Goal: Task Accomplishment & Management: Complete application form

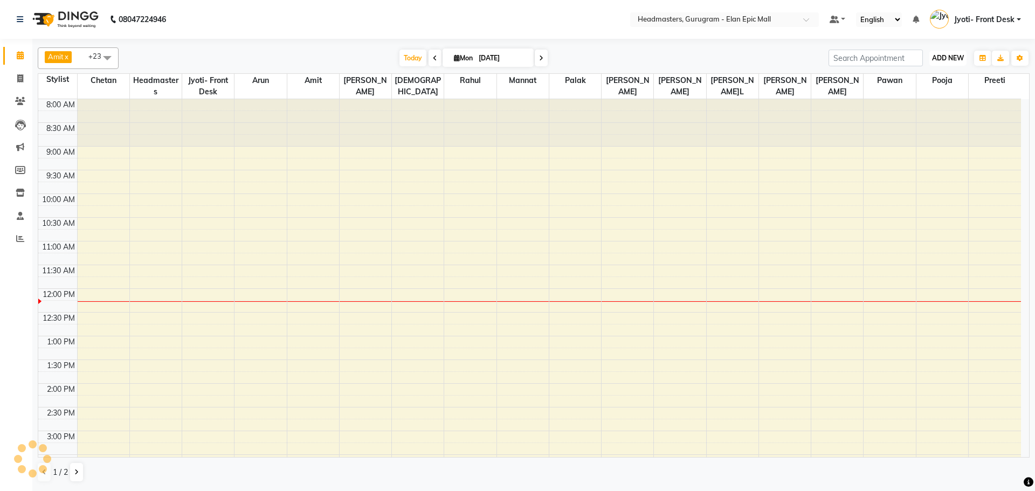
click at [939, 56] on span "ADD NEW" at bounding box center [948, 58] width 32 height 8
click at [924, 90] on link "Add Invoice" at bounding box center [923, 93] width 85 height 14
select select "service"
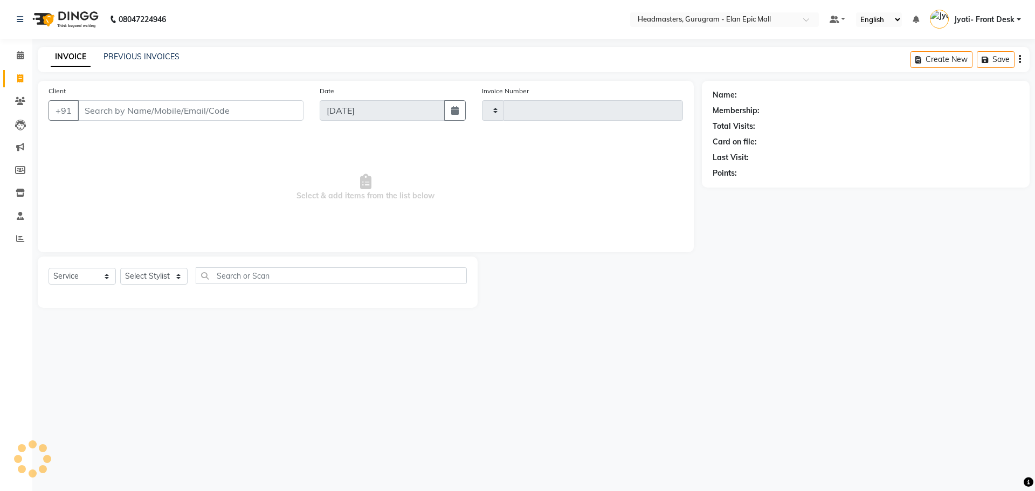
type input "1940"
select select "7499"
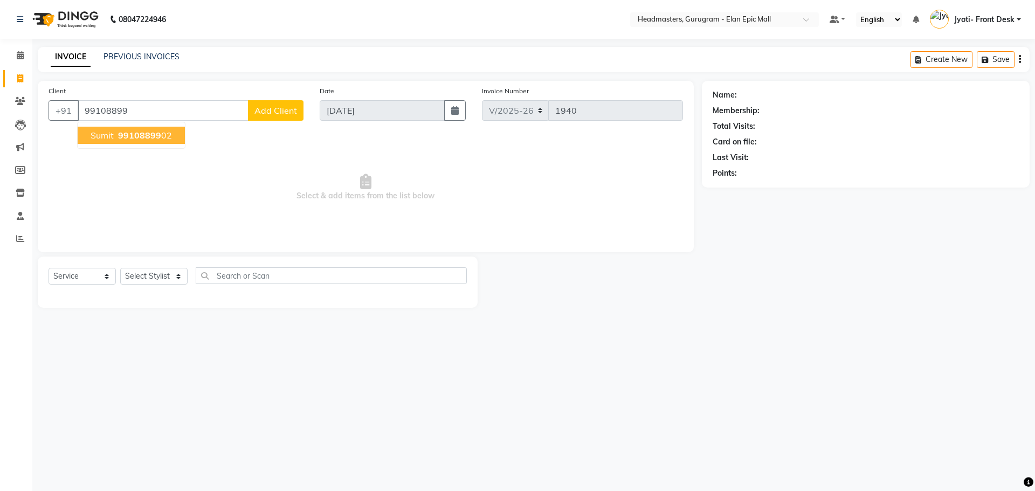
click at [125, 143] on button "Sumit 99108899 02" at bounding box center [131, 135] width 107 height 17
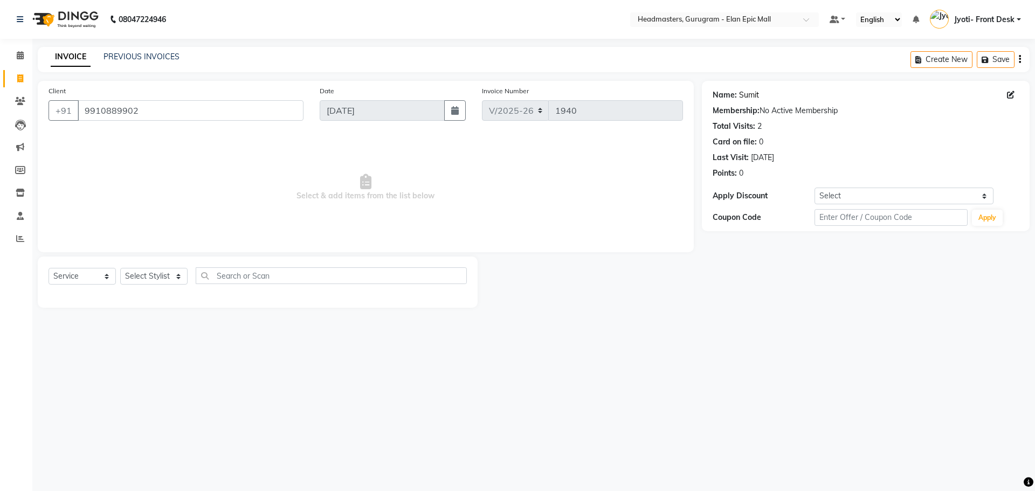
click at [743, 97] on link "Sumit" at bounding box center [749, 95] width 20 height 11
click at [152, 107] on input "9910889902" at bounding box center [191, 110] width 226 height 20
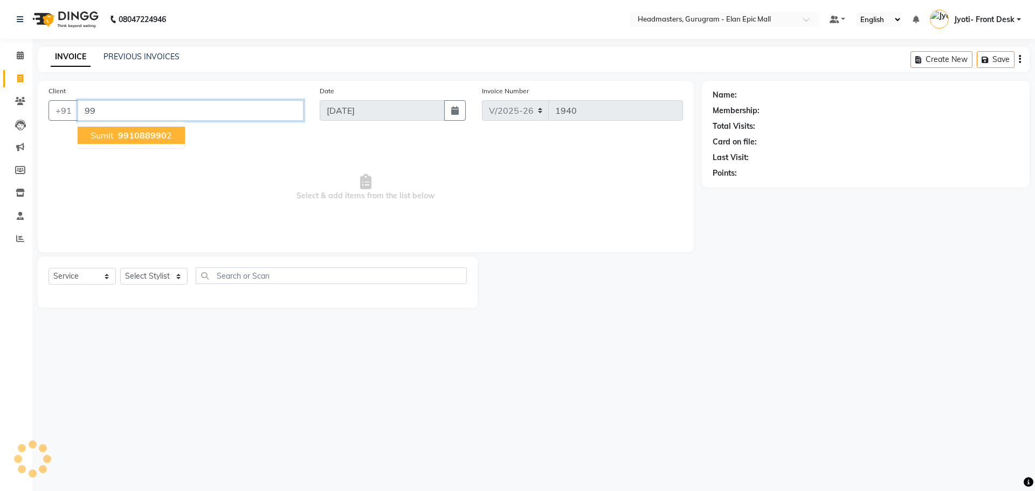
type input "9"
click at [164, 132] on span "9818440" at bounding box center [183, 135] width 38 height 11
type input "9818440430"
click at [165, 270] on select "Select Stylist Alex Amit Ankul Arun Bipan Brijesh Chetan Deepanshi Headmasters …" at bounding box center [153, 276] width 67 height 17
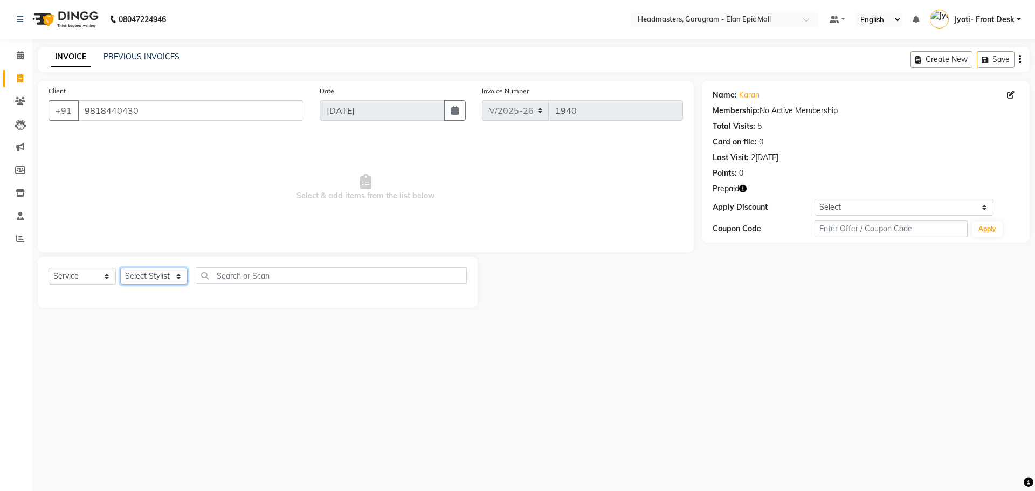
select select "88840"
click at [120, 268] on select "Select Stylist Alex Amit Ankul Arun Bipan Brijesh Chetan Deepanshi Headmasters …" at bounding box center [153, 276] width 67 height 17
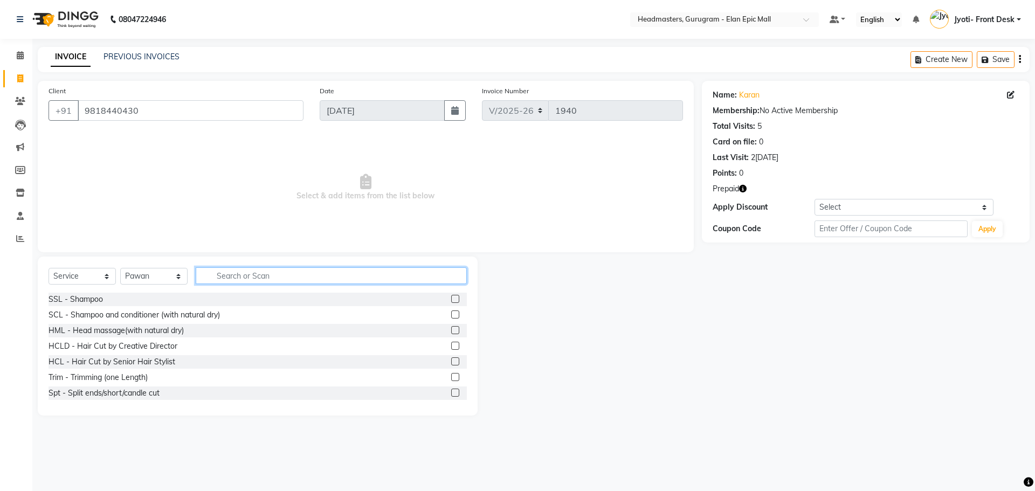
click at [292, 271] on input "text" at bounding box center [331, 275] width 271 height 17
type input "Hair cut"
click at [451, 344] on label at bounding box center [455, 346] width 8 height 8
click at [451, 344] on input "checkbox" at bounding box center [454, 346] width 7 height 7
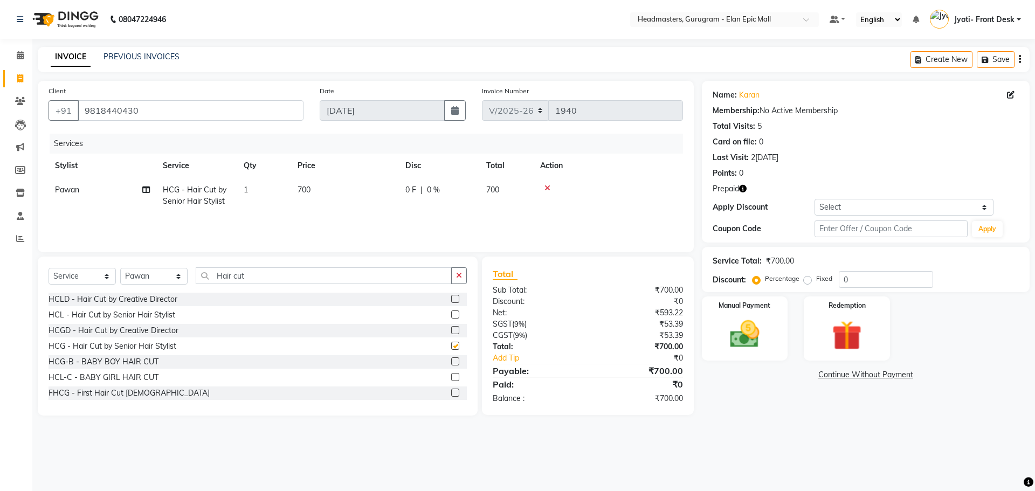
checkbox input "false"
click at [313, 182] on td "700" at bounding box center [345, 196] width 108 height 36
select select "88840"
click at [355, 193] on input "700" at bounding box center [395, 192] width 95 height 17
click at [358, 194] on input "700" at bounding box center [395, 192] width 95 height 17
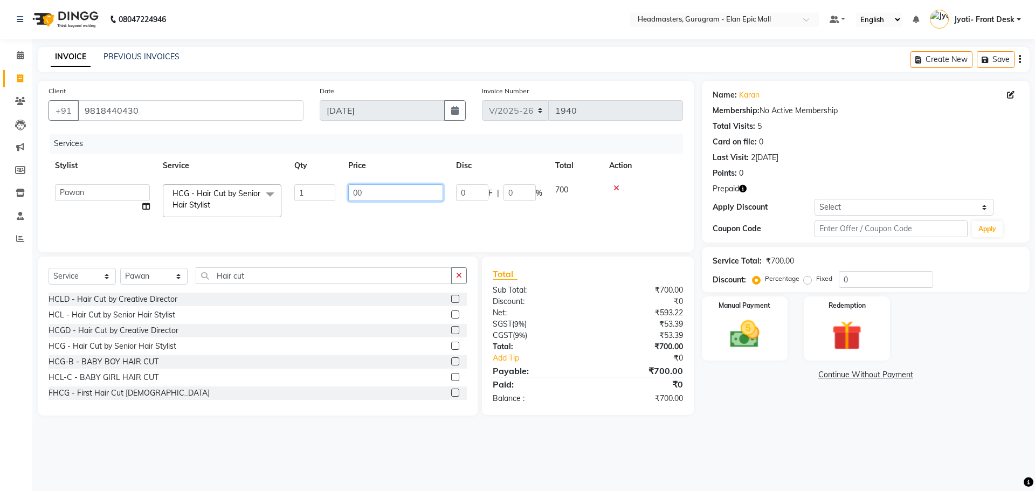
type input "600"
click at [837, 337] on img at bounding box center [847, 336] width 50 height 38
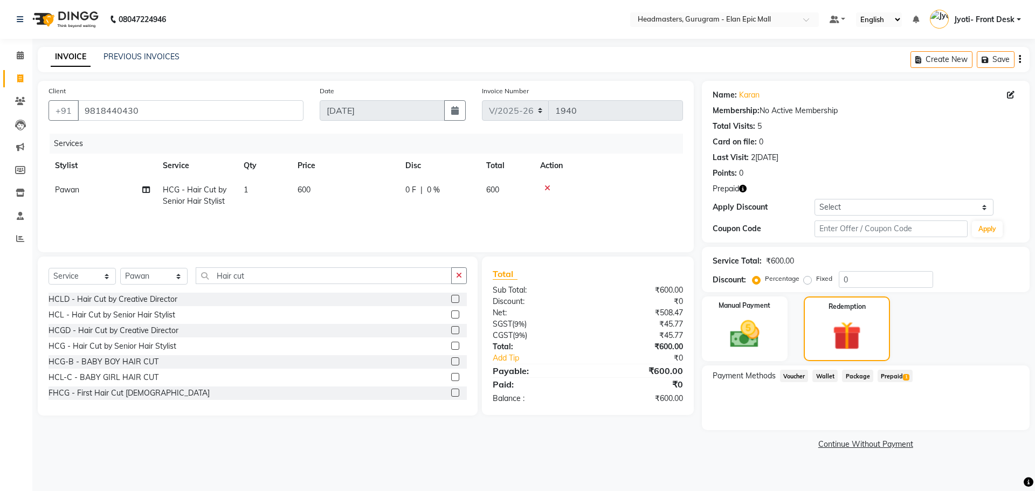
click at [889, 375] on span "Prepaid 1" at bounding box center [895, 376] width 35 height 12
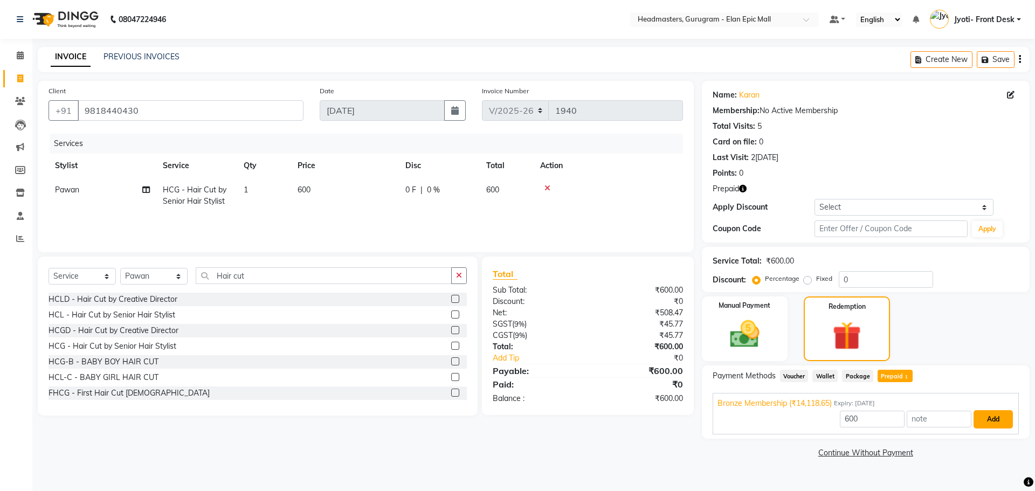
click at [980, 418] on button "Add" at bounding box center [993, 419] width 39 height 18
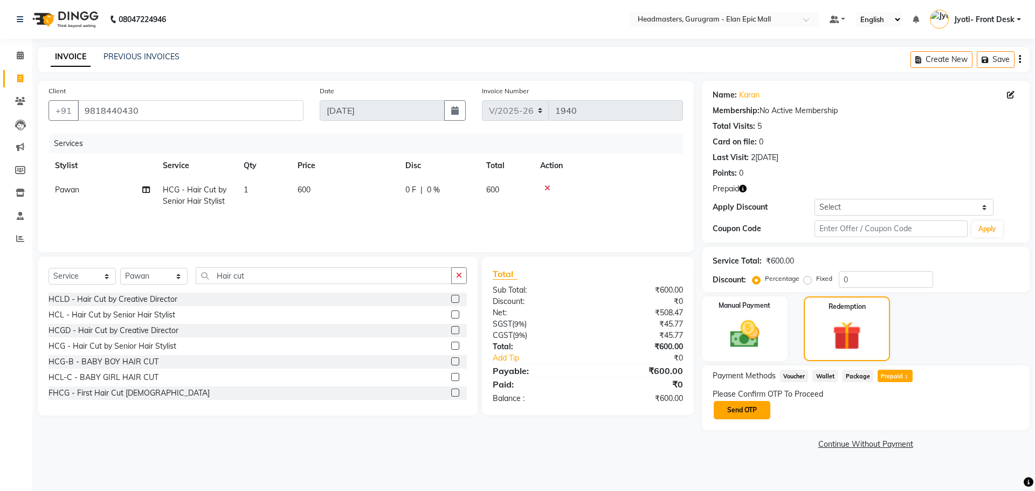
click at [729, 413] on button "Send OTP" at bounding box center [742, 410] width 57 height 18
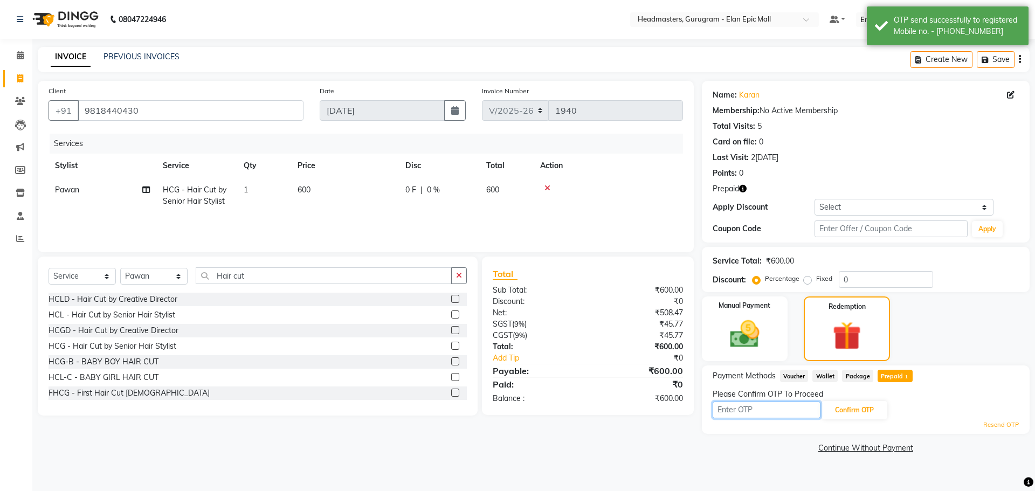
click at [740, 402] on input "text" at bounding box center [767, 410] width 108 height 17
type input "4102"
click at [866, 403] on button "Confirm OTP" at bounding box center [855, 410] width 66 height 18
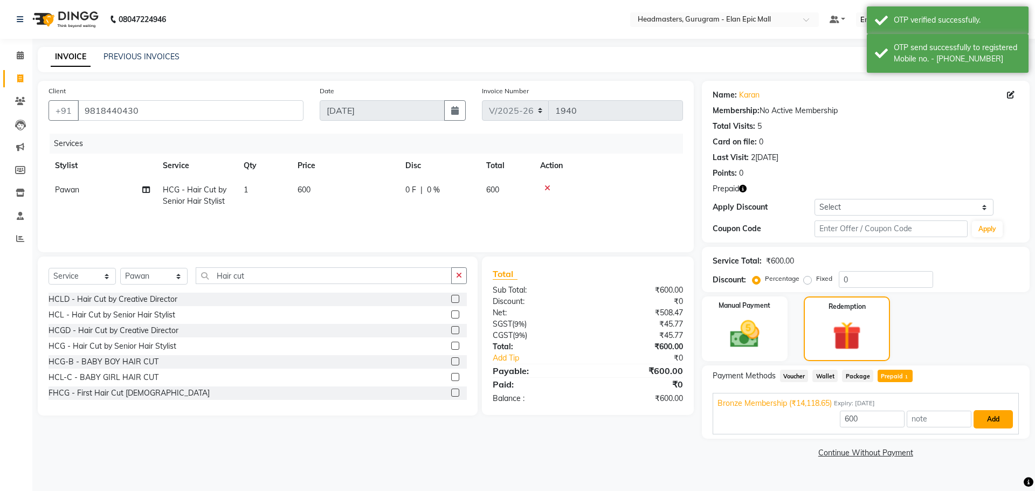
click at [996, 422] on button "Add" at bounding box center [993, 419] width 39 height 18
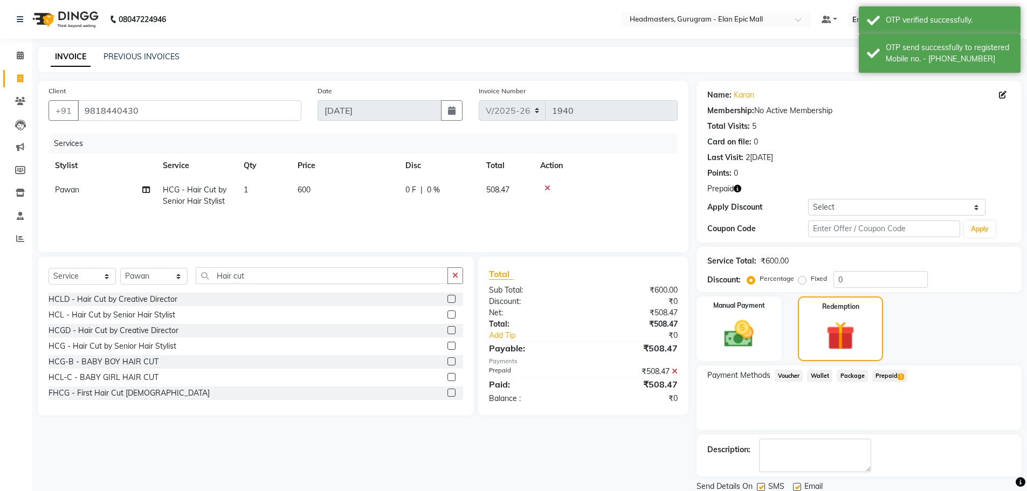
scroll to position [38, 0]
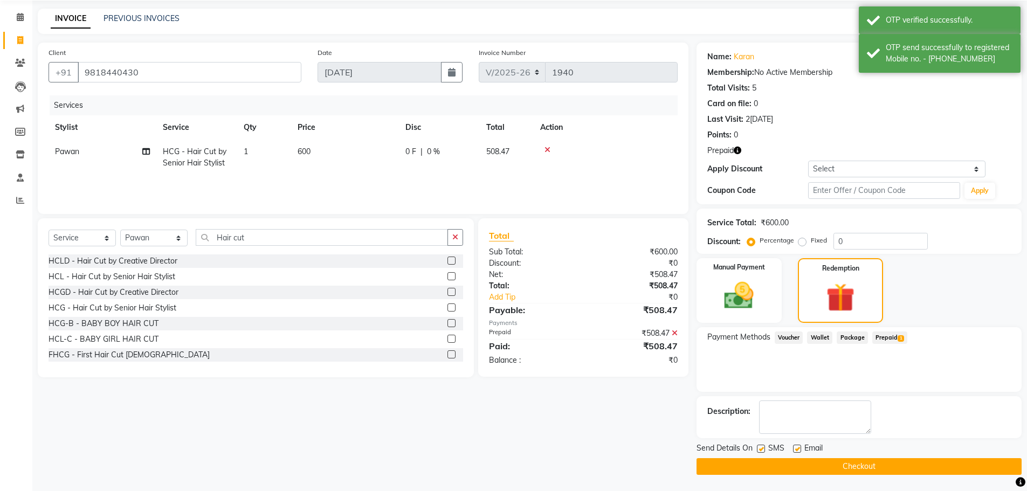
click at [928, 463] on button "Checkout" at bounding box center [859, 466] width 325 height 17
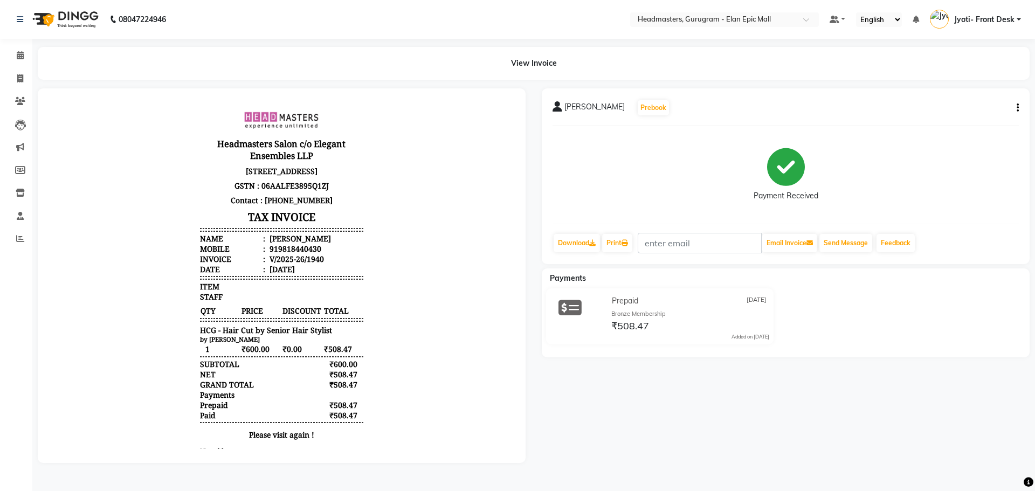
click at [751, 442] on div "KARAN Prebook Payment Received Download Print Email Invoice Send Message Feedba…" at bounding box center [786, 275] width 504 height 375
select select "service"
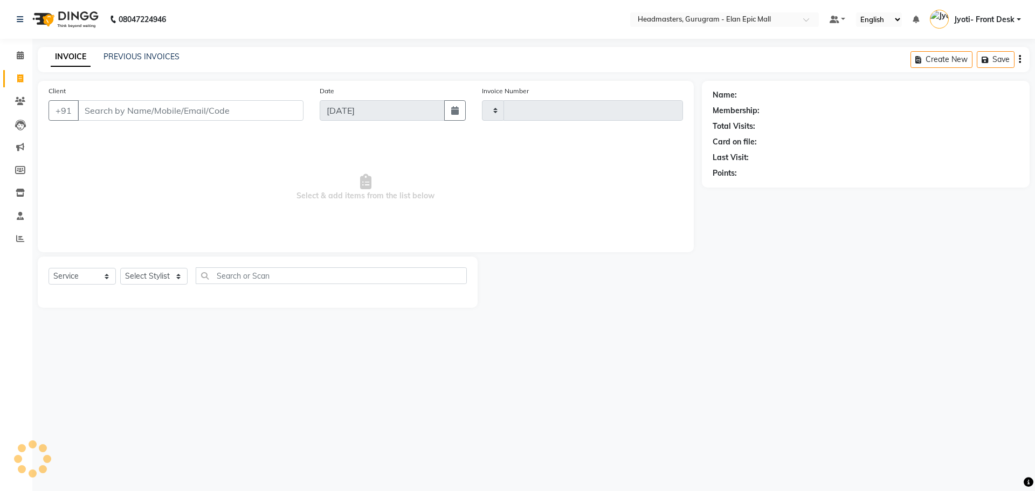
type input "1941"
select select "7499"
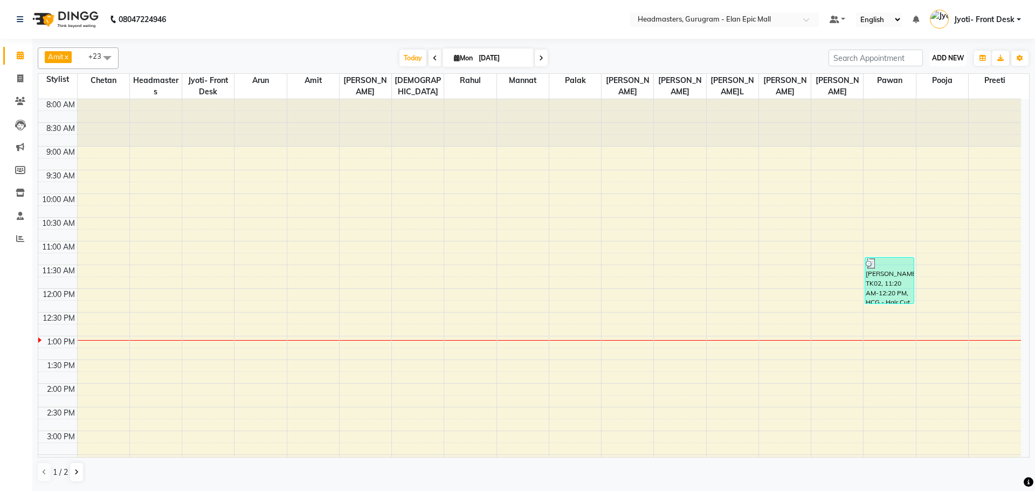
click at [941, 55] on span "ADD NEW" at bounding box center [948, 58] width 32 height 8
click at [935, 88] on link "Add Invoice" at bounding box center [923, 93] width 85 height 14
select select "service"
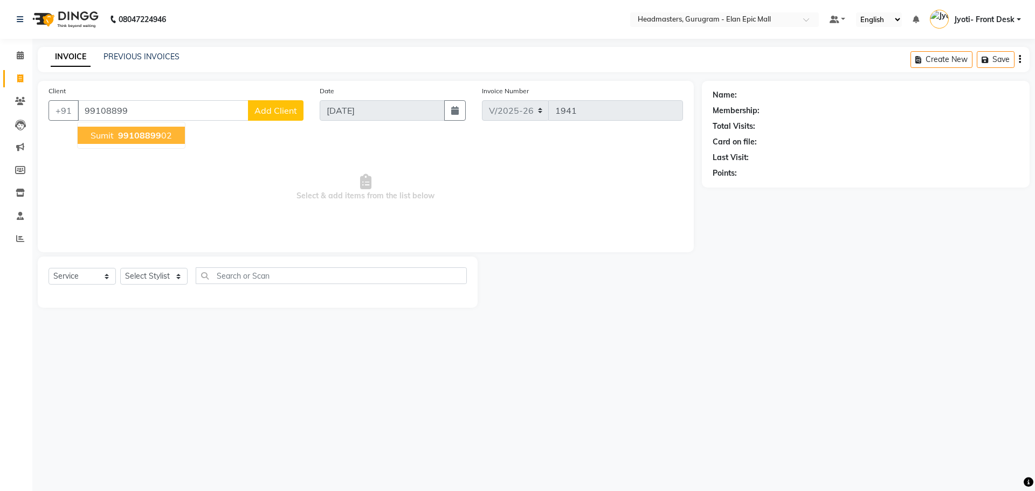
click at [142, 142] on button "Sumit 99108899 02" at bounding box center [131, 135] width 107 height 17
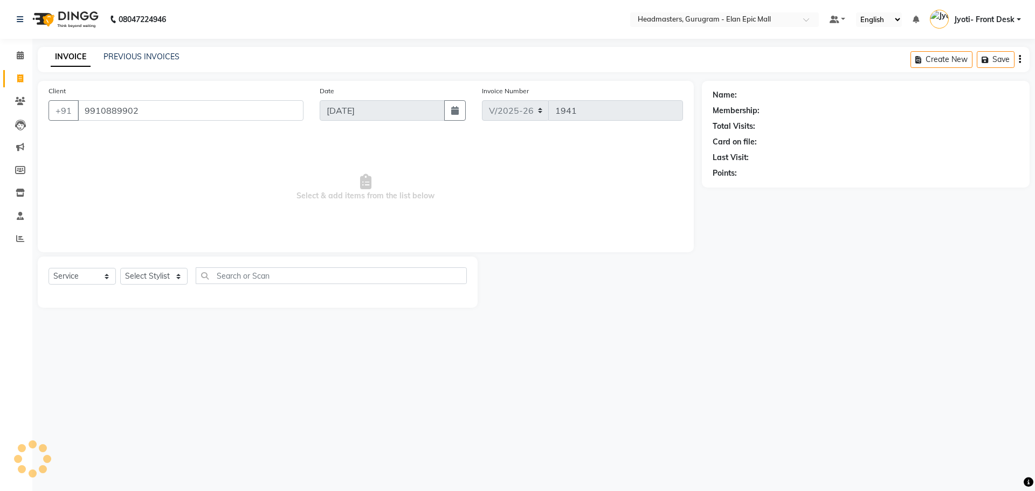
type input "9910889902"
click at [153, 287] on div "Select Service Product Membership Package Voucher Prepaid Gift Card Select Styl…" at bounding box center [258, 279] width 418 height 25
drag, startPoint x: 151, startPoint y: 274, endPoint x: 147, endPoint y: 268, distance: 7.0
click at [151, 274] on select "Select Stylist Alex Amit Ankul Arun Bipan Brijesh Chetan Deepanshi Headmasters …" at bounding box center [153, 276] width 67 height 17
select select "88839"
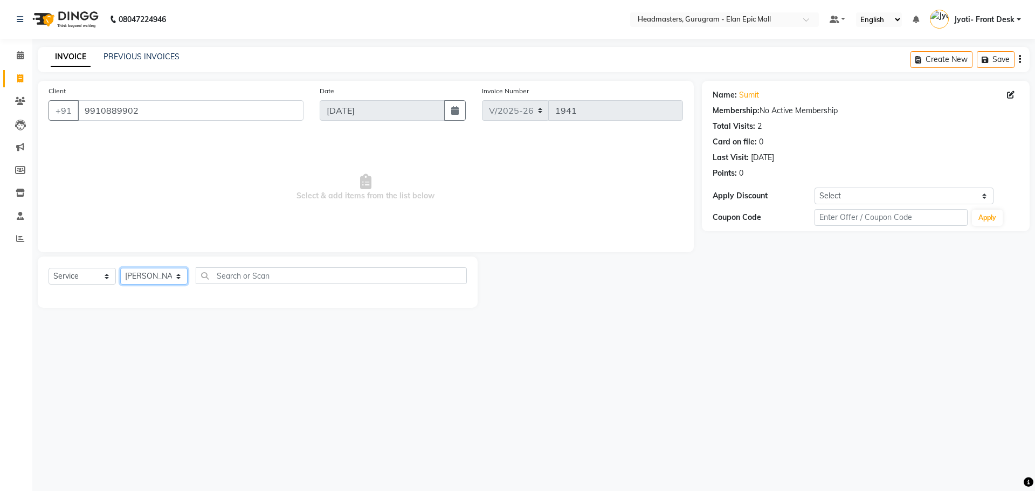
click at [120, 268] on select "Select Stylist Alex Amit Ankul Arun Bipan Brijesh Chetan Deepanshi Headmasters …" at bounding box center [153, 276] width 67 height 17
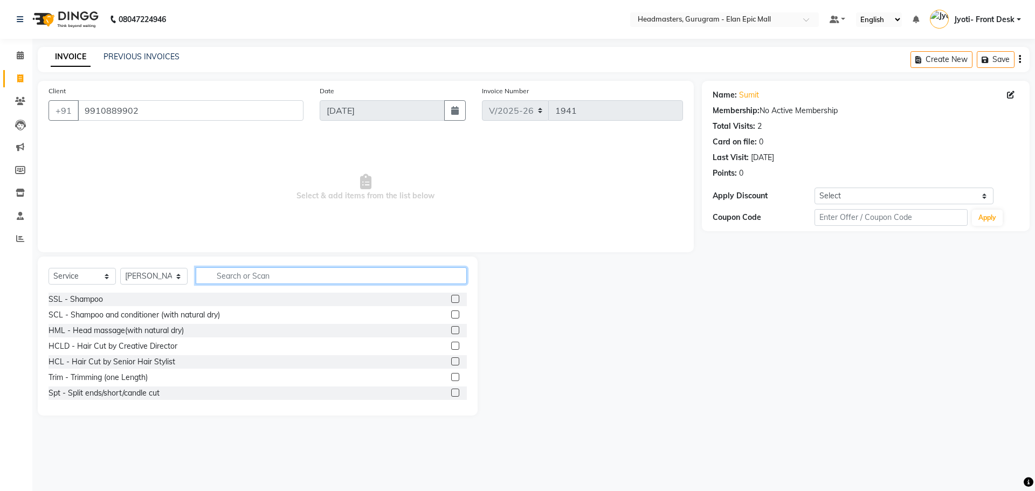
click at [248, 272] on input "text" at bounding box center [331, 275] width 271 height 17
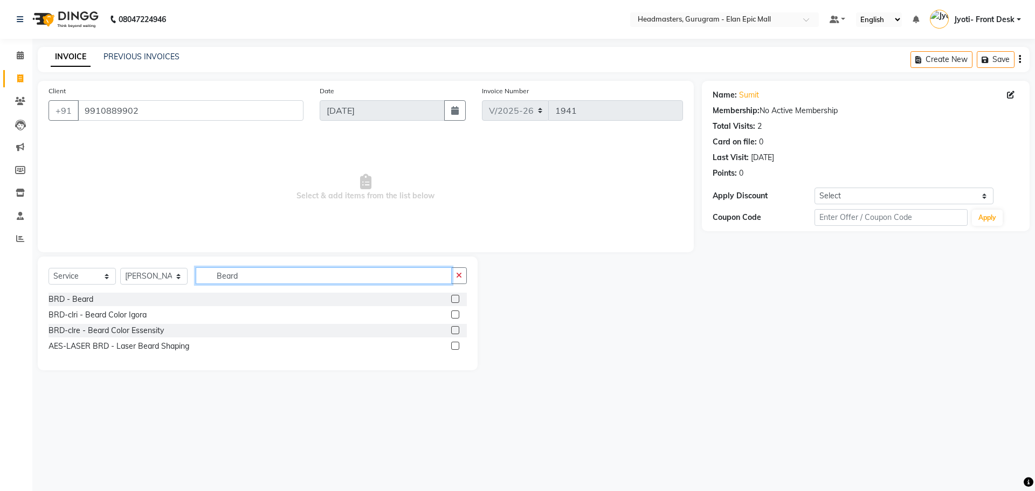
type input "Beard"
click at [459, 299] on label at bounding box center [455, 299] width 8 height 8
click at [458, 299] on input "checkbox" at bounding box center [454, 299] width 7 height 7
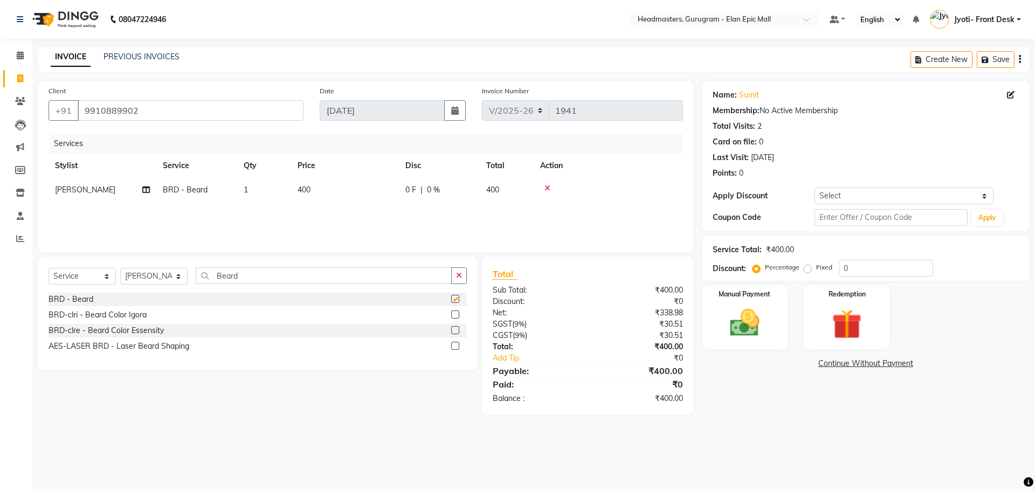
checkbox input "false"
click at [748, 341] on div "Manual Payment" at bounding box center [745, 317] width 90 height 66
click at [896, 362] on span "Cash" at bounding box center [891, 364] width 20 height 12
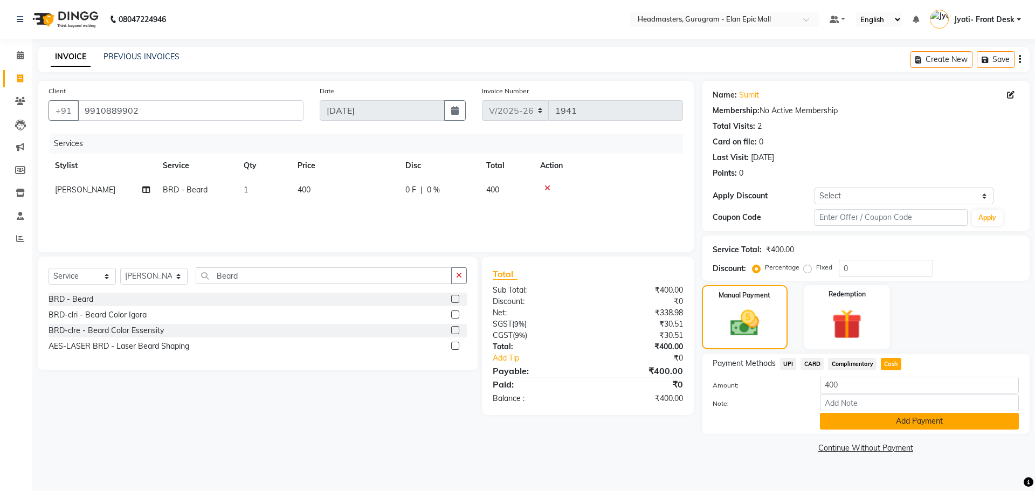
click at [941, 422] on button "Add Payment" at bounding box center [919, 421] width 199 height 17
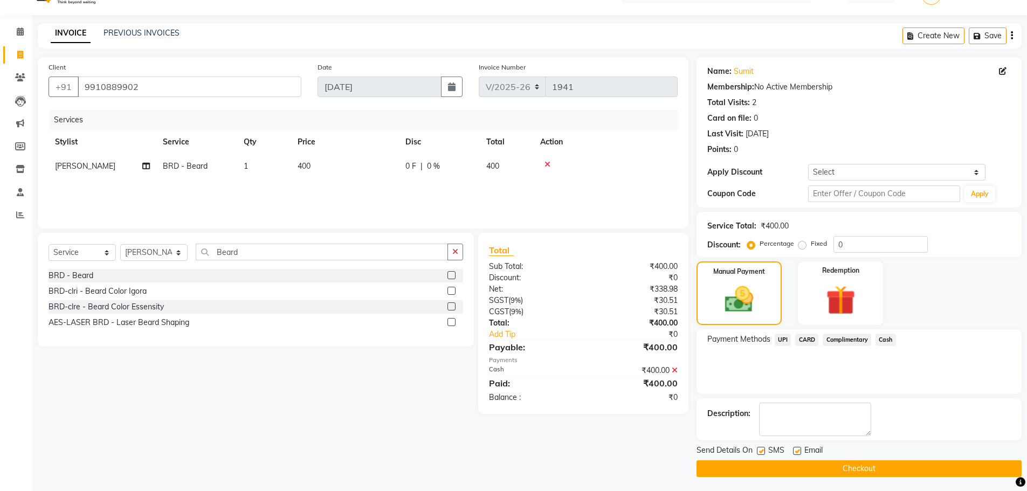
click at [915, 465] on button "Checkout" at bounding box center [859, 469] width 325 height 17
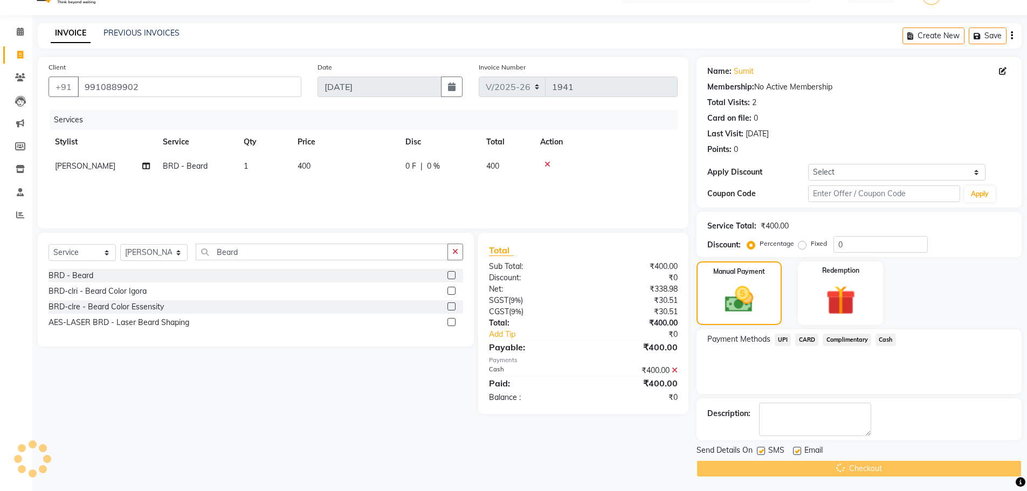
scroll to position [26, 0]
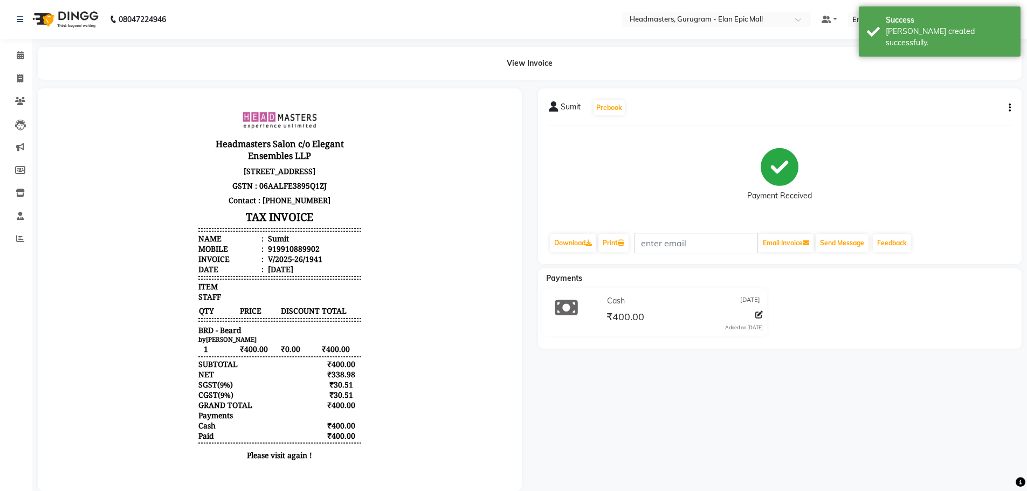
select select "service"
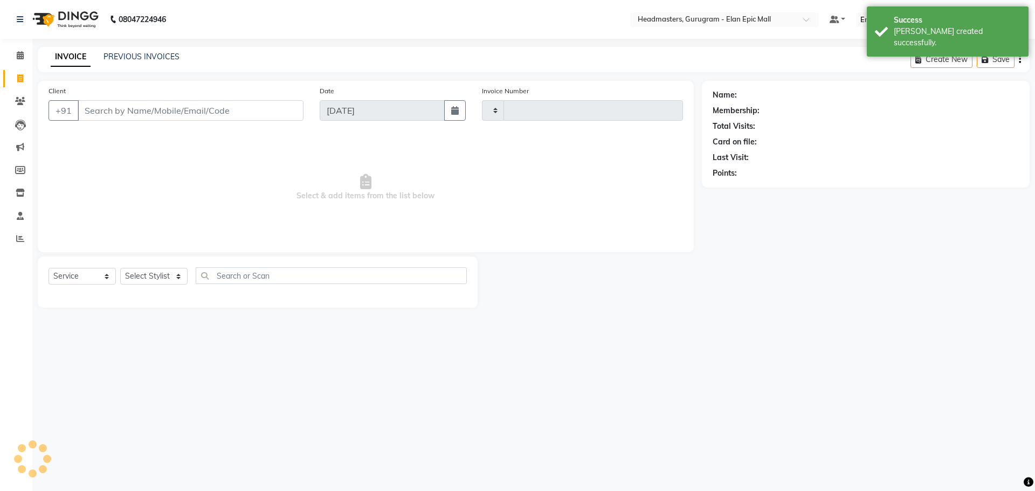
type input "1942"
select select "7499"
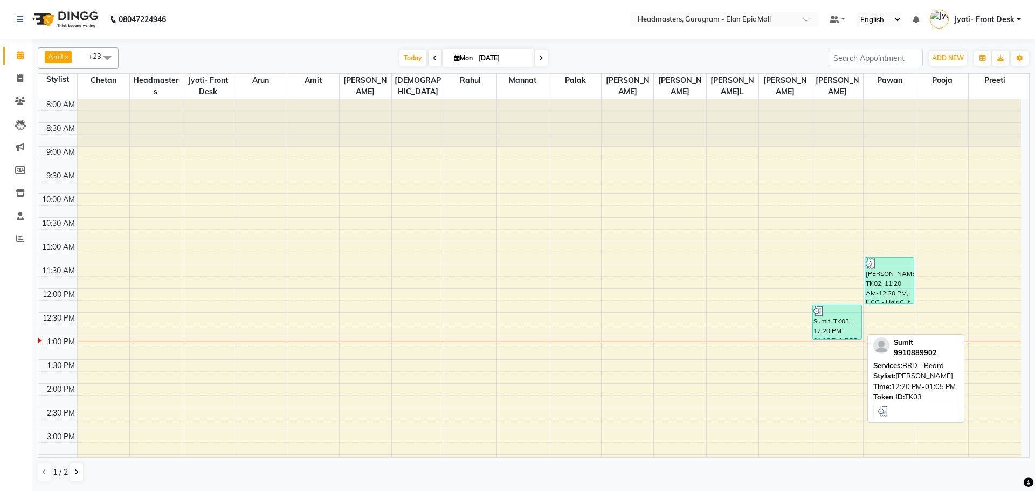
click at [851, 310] on div at bounding box center [837, 311] width 47 height 11
select select "3"
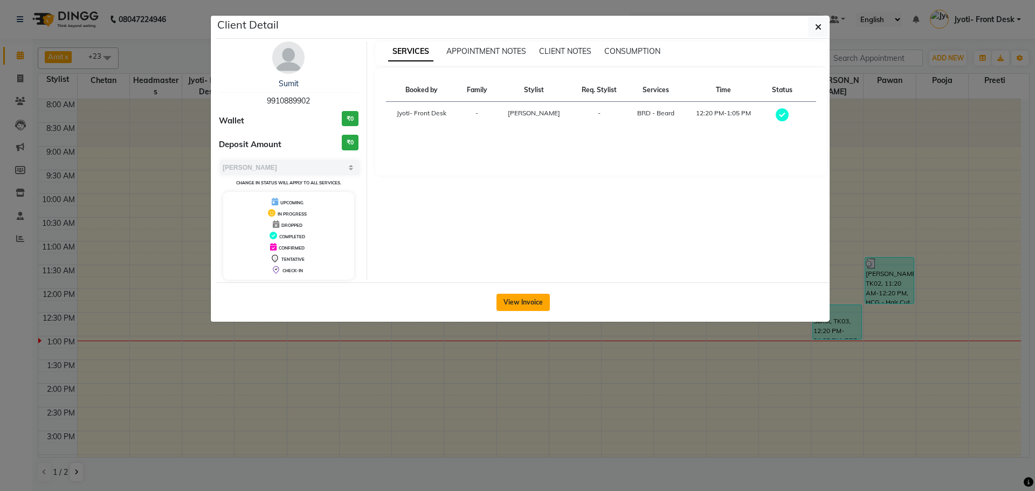
click at [545, 304] on button "View Invoice" at bounding box center [523, 302] width 53 height 17
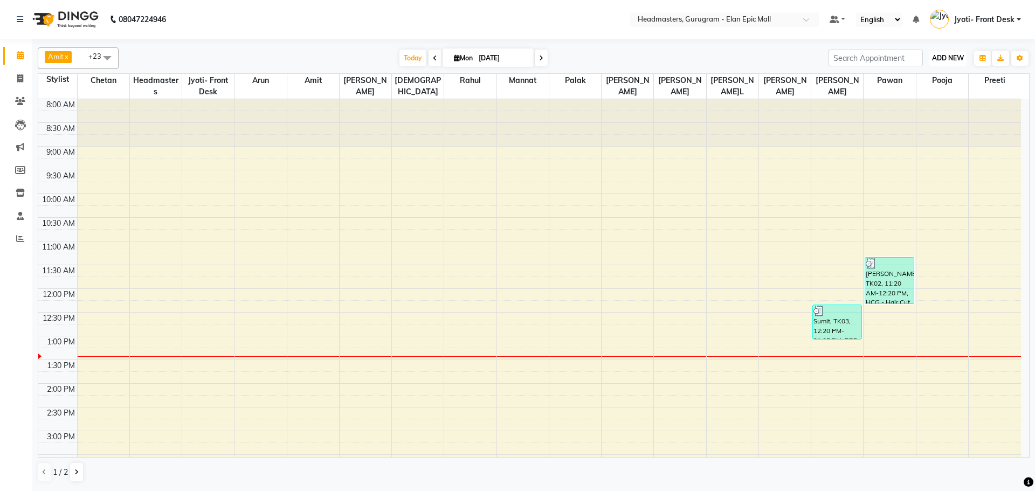
click at [955, 56] on span "ADD NEW" at bounding box center [948, 58] width 32 height 8
click at [925, 92] on link "Add Invoice" at bounding box center [923, 93] width 85 height 14
select select "service"
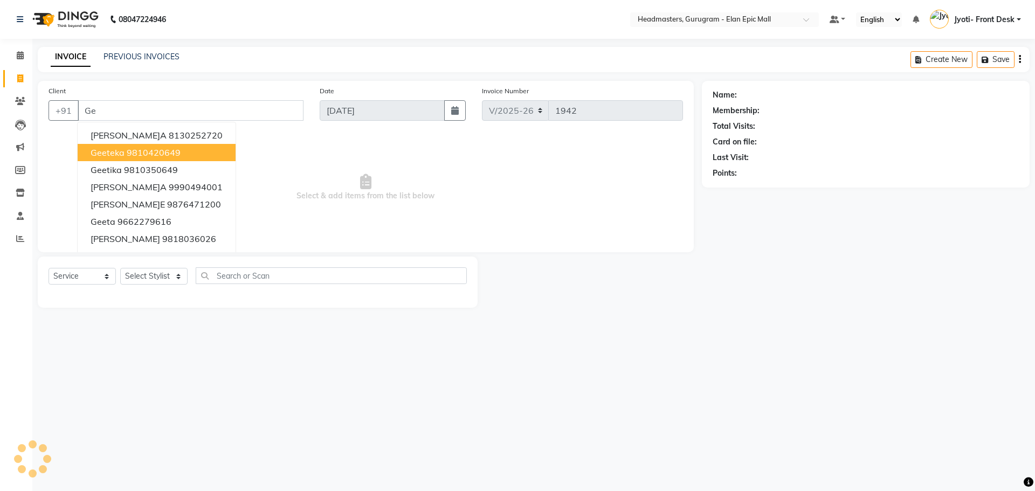
type input "G"
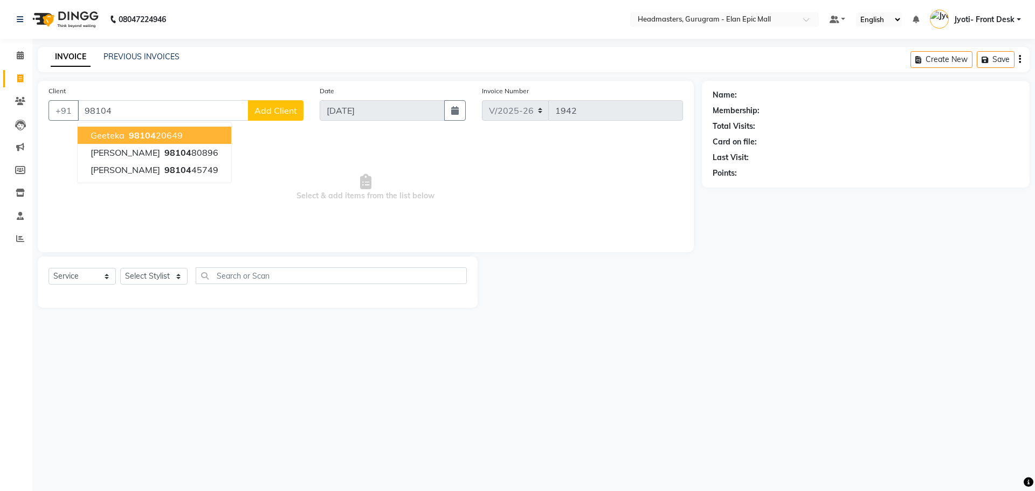
click at [154, 136] on ngb-highlight "98104 20649" at bounding box center [155, 135] width 56 height 11
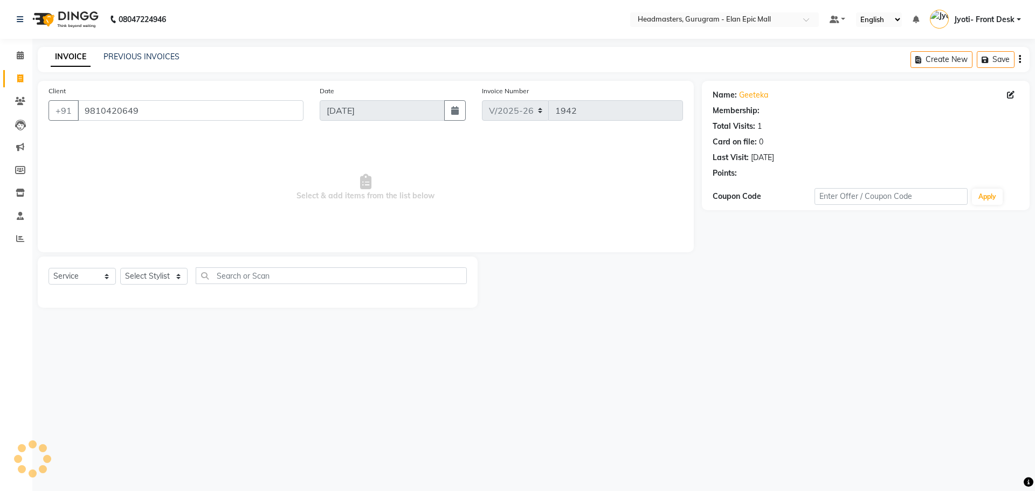
click at [745, 85] on div "Name: Geeteka Membership: Total Visits: 1 Card on file: 0 Last Visit: 23-02-202…" at bounding box center [866, 132] width 306 height 94
click at [756, 97] on link "Geeteka" at bounding box center [753, 95] width 29 height 11
click at [749, 98] on link "Geeteka" at bounding box center [753, 95] width 29 height 11
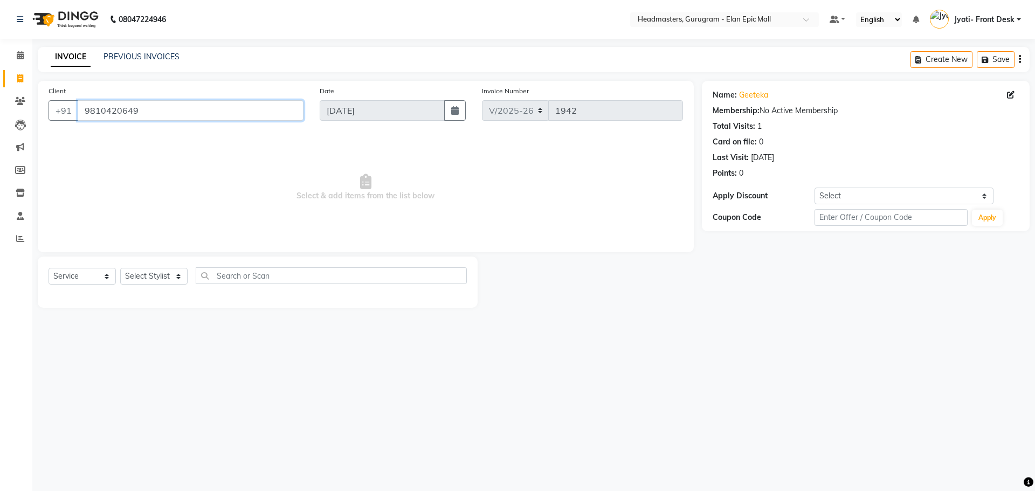
click at [228, 113] on input "9810420649" at bounding box center [191, 110] width 226 height 20
type input "9"
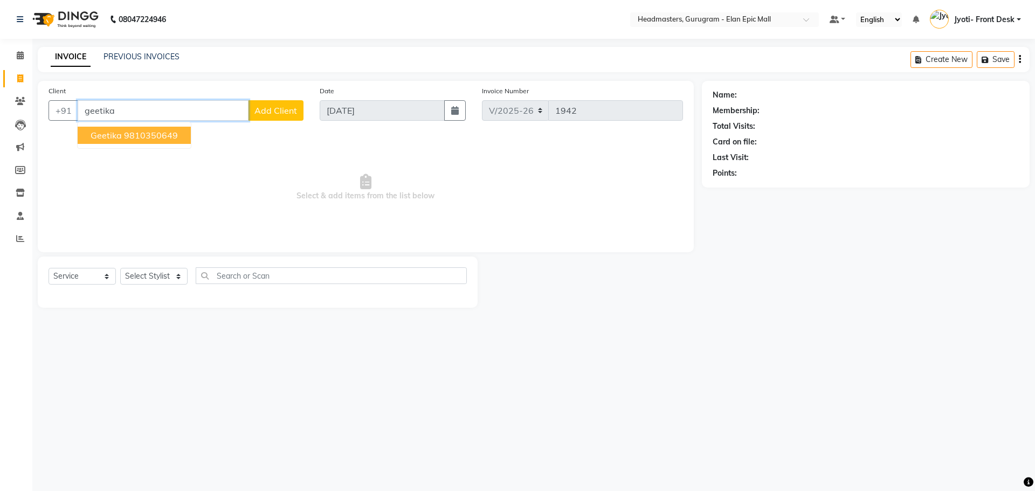
click at [119, 129] on button "Geetika 9810350649" at bounding box center [134, 135] width 113 height 17
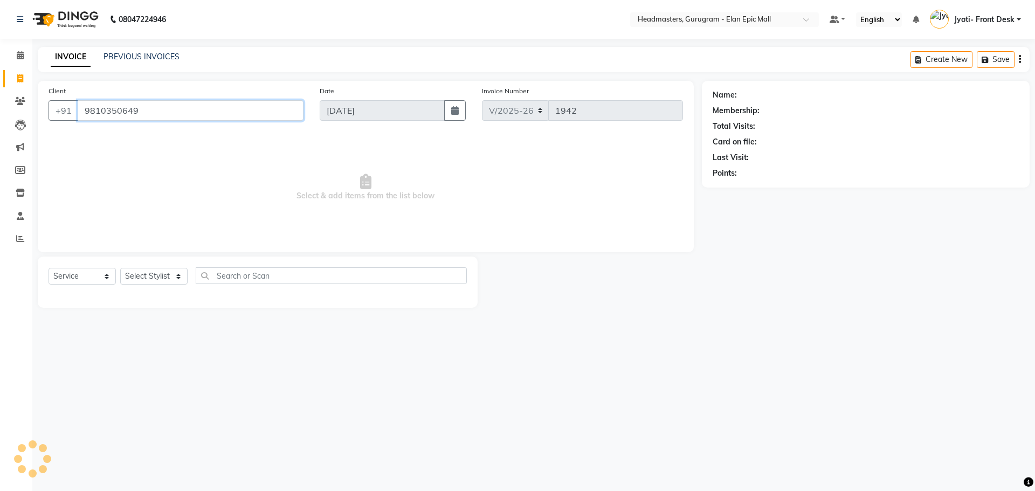
type input "9810350649"
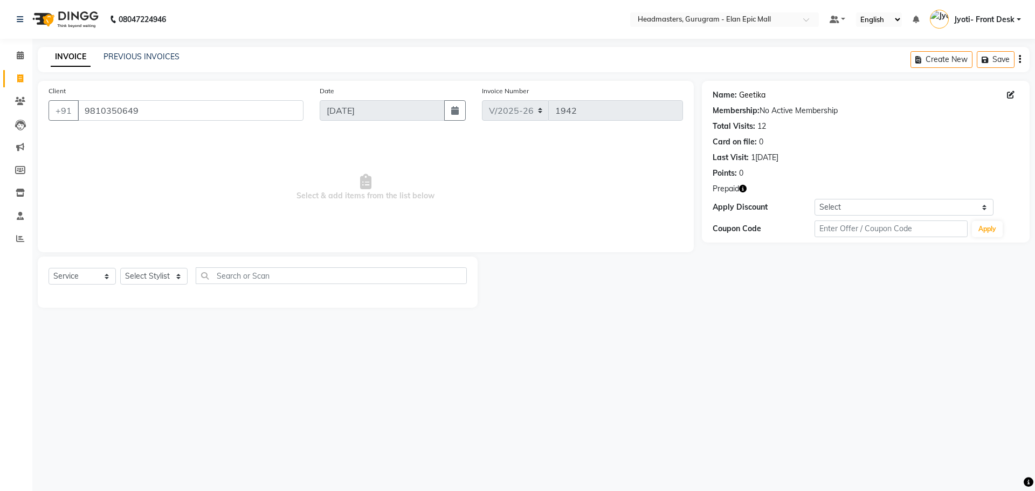
click at [759, 92] on link "Geetika" at bounding box center [752, 95] width 26 height 11
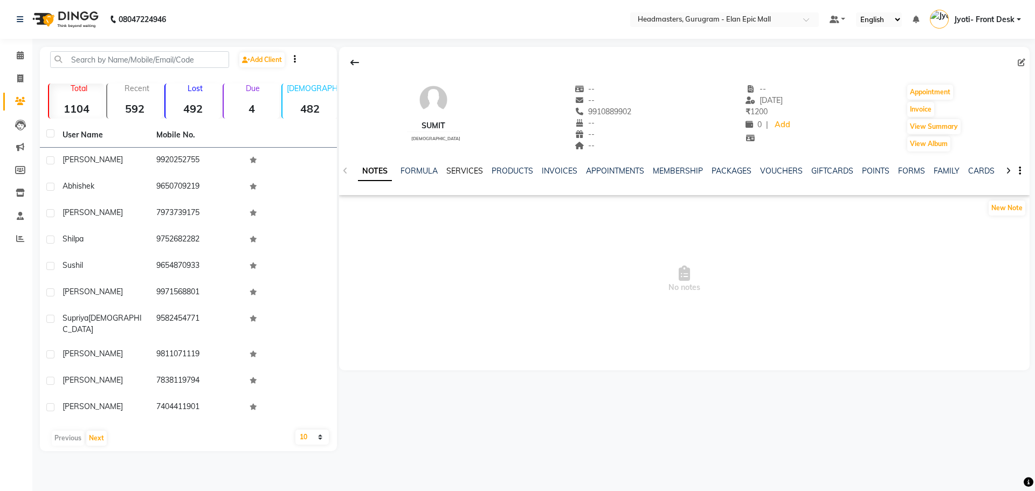
click at [459, 174] on link "SERVICES" at bounding box center [465, 171] width 37 height 10
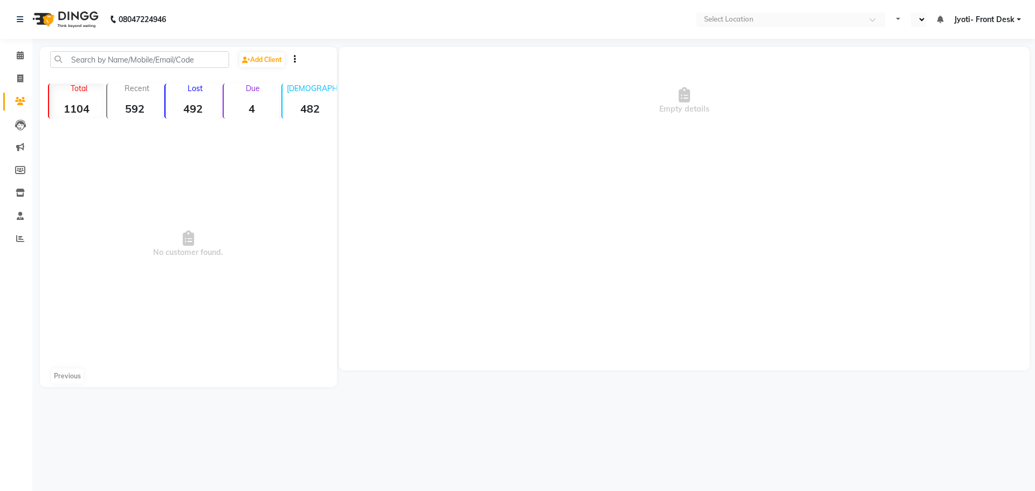
select select "en"
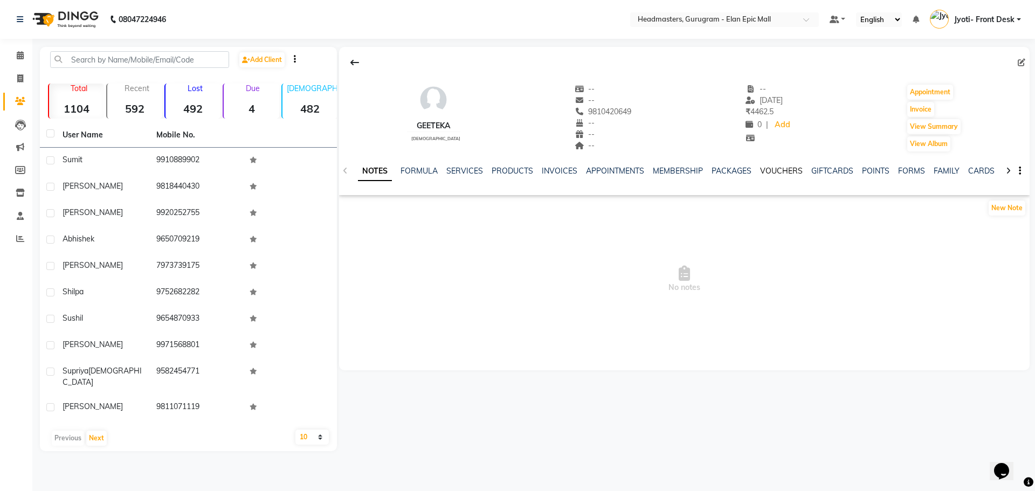
click at [780, 168] on link "VOUCHERS" at bounding box center [781, 171] width 43 height 10
click at [380, 170] on link "SERVICES" at bounding box center [394, 171] width 37 height 10
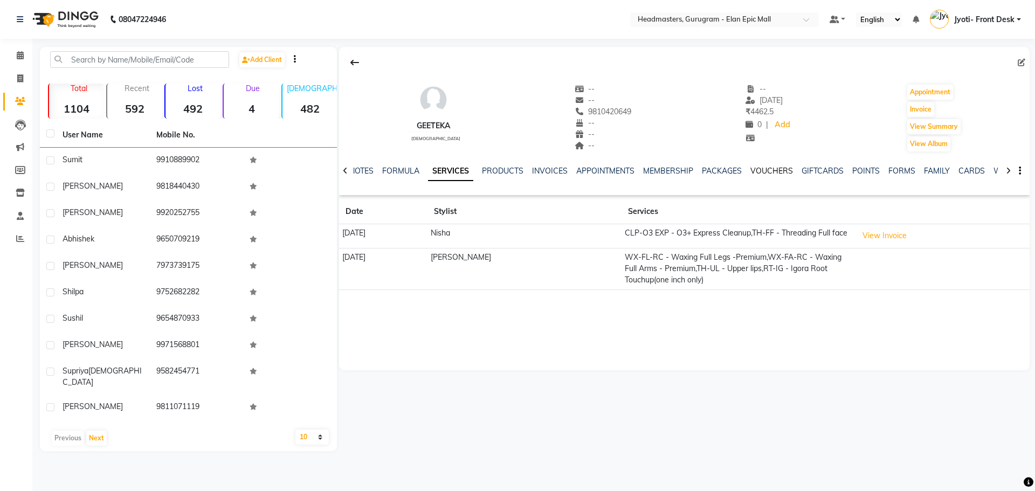
click at [770, 170] on link "VOUCHERS" at bounding box center [772, 171] width 43 height 10
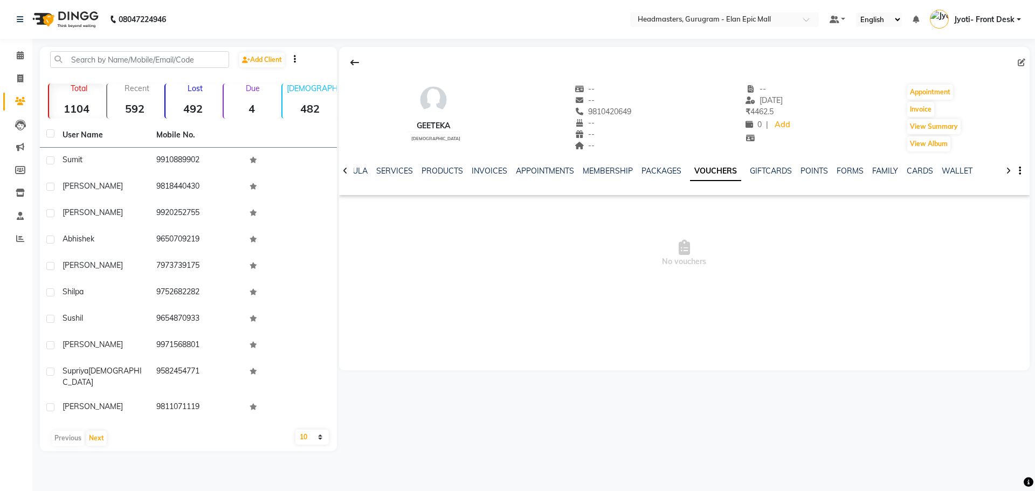
click at [735, 326] on div "Geeteka female -- -- 9810420649 -- -- -- -- 23-02-2025 ₹ 4462.5 0 | Add Appoint…" at bounding box center [684, 209] width 691 height 324
click at [411, 167] on ul "NOTES FORMULA SERVICES PRODUCTS INVOICES APPOINTMENTS MEMBERSHIP PACKAGES VOUCH…" at bounding box center [640, 171] width 684 height 11
drag, startPoint x: 396, startPoint y: 171, endPoint x: 432, endPoint y: 183, distance: 37.9
click at [396, 171] on link "SERVICES" at bounding box center [394, 171] width 37 height 10
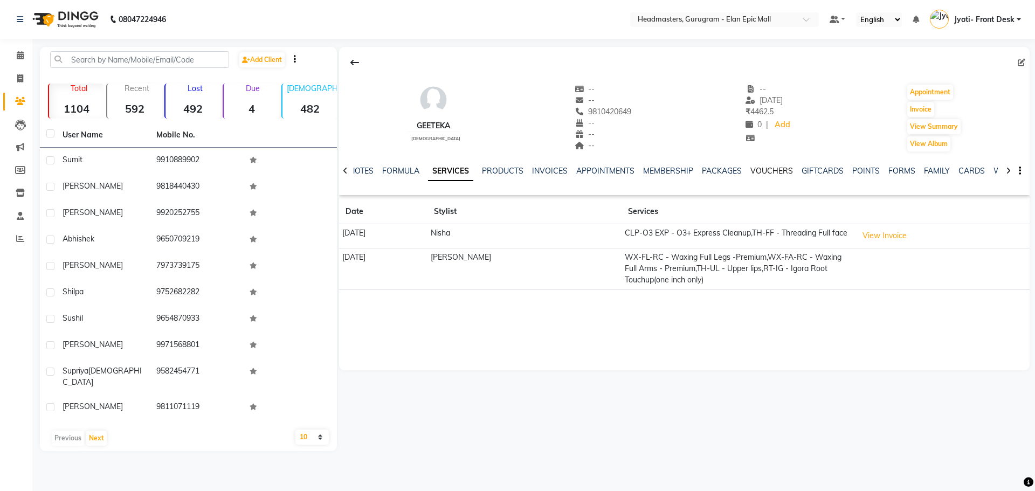
click at [759, 173] on link "VOUCHERS" at bounding box center [772, 171] width 43 height 10
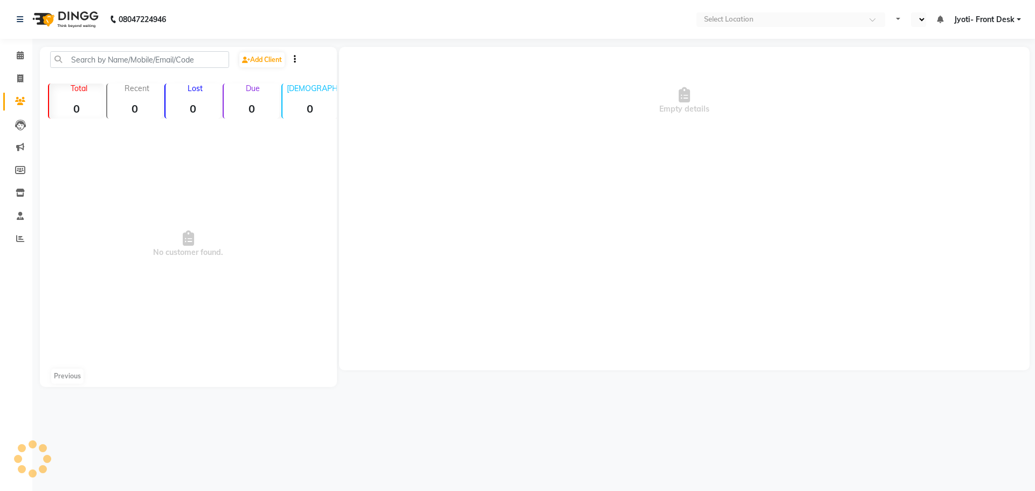
select select "en"
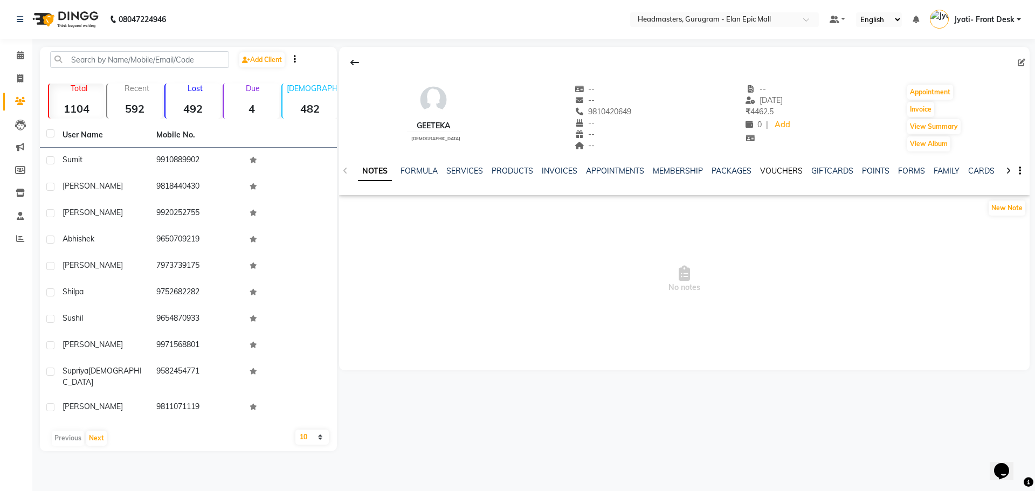
drag, startPoint x: 780, startPoint y: 170, endPoint x: 788, endPoint y: 176, distance: 9.7
click at [780, 170] on link "VOUCHERS" at bounding box center [781, 171] width 43 height 10
click at [389, 170] on link "SERVICES" at bounding box center [394, 171] width 37 height 10
click at [773, 169] on link "VOUCHERS" at bounding box center [781, 171] width 43 height 10
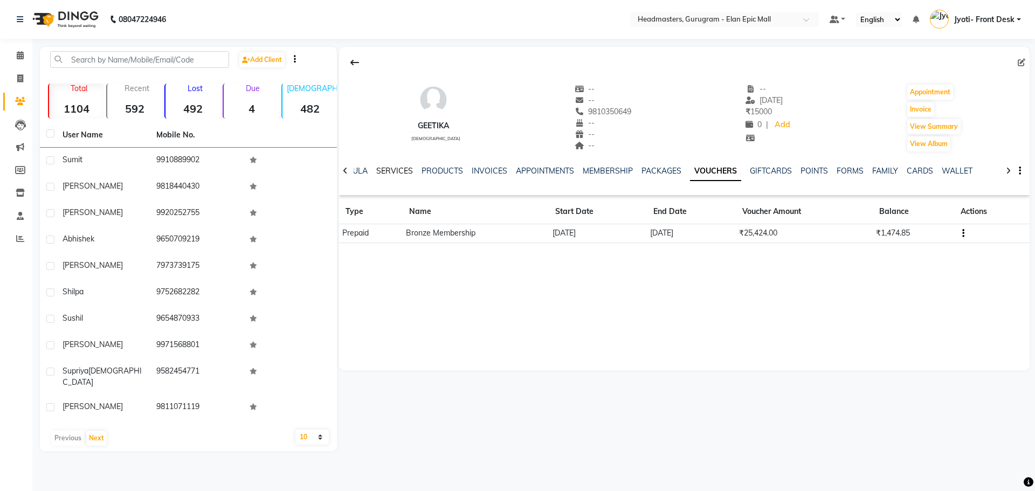
click at [400, 170] on link "SERVICES" at bounding box center [394, 171] width 37 height 10
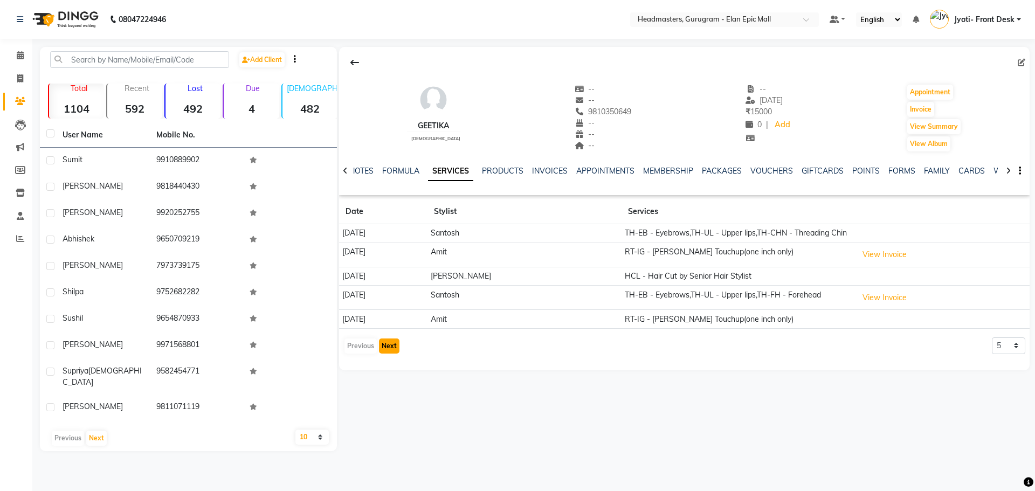
click at [388, 349] on button "Next" at bounding box center [389, 346] width 20 height 15
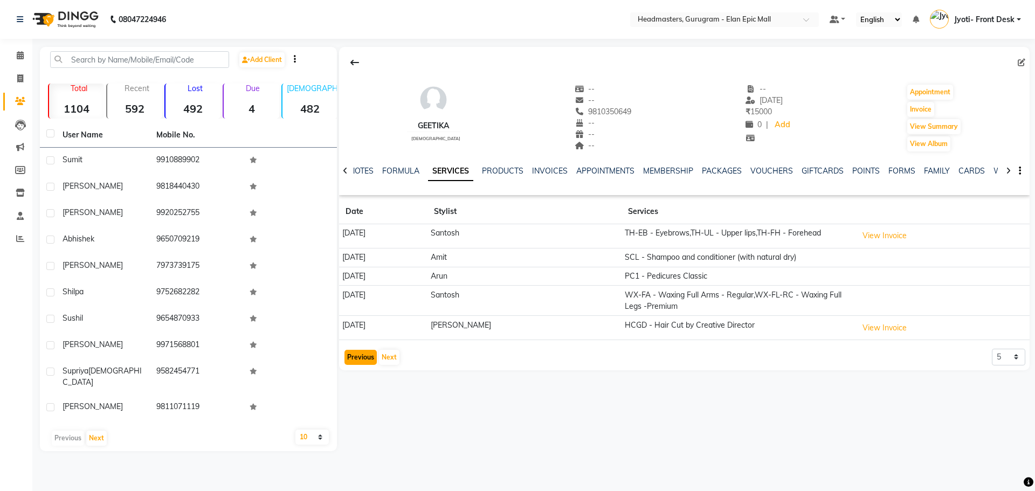
click at [348, 356] on button "Previous" at bounding box center [361, 357] width 32 height 15
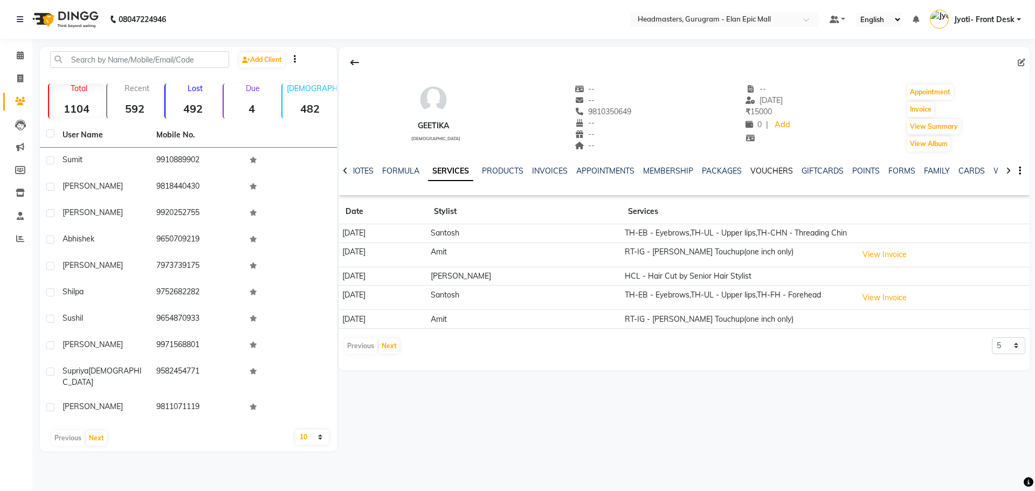
click at [781, 170] on link "VOUCHERS" at bounding box center [772, 171] width 43 height 10
